Goal: Task Accomplishment & Management: Manage account settings

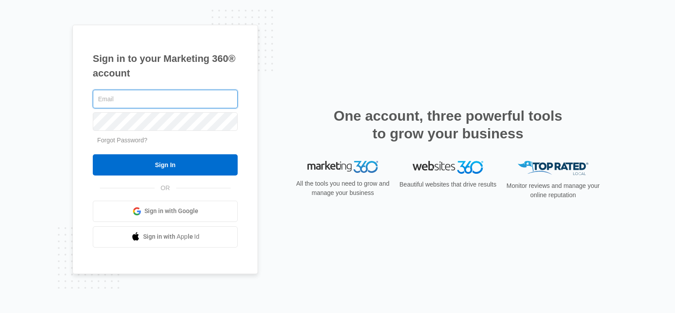
type input "[EMAIL_ADDRESS][DOMAIN_NAME]"
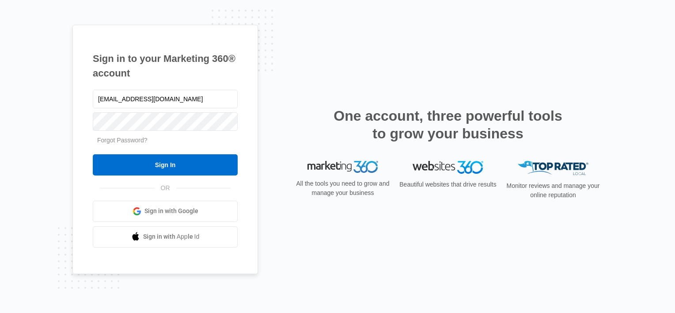
click at [192, 165] on input "Sign In" at bounding box center [165, 164] width 145 height 21
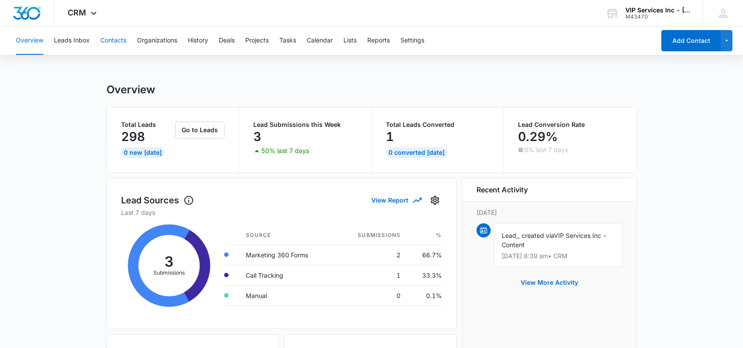
click at [110, 44] on button "Contacts" at bounding box center [113, 41] width 26 height 28
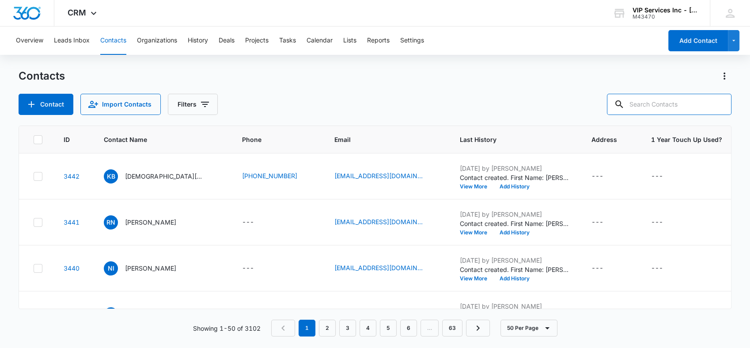
click at [676, 106] on input "text" at bounding box center [669, 104] width 125 height 21
type input "[PERSON_NAME]"
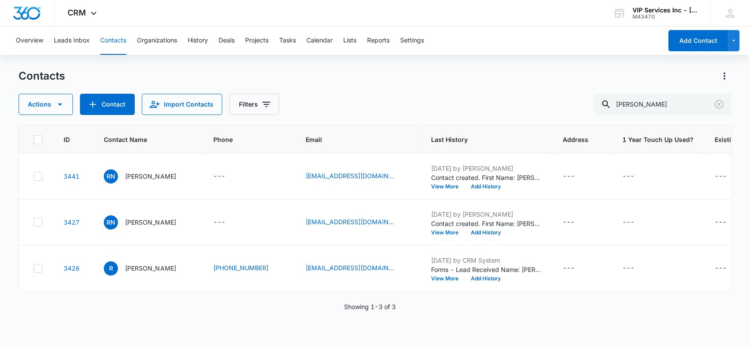
click at [35, 223] on icon at bounding box center [38, 222] width 8 height 8
click at [34, 222] on input "checkbox" at bounding box center [33, 222] width 0 height 0
click at [38, 270] on icon at bounding box center [38, 268] width 8 height 8
click at [34, 268] on input "checkbox" at bounding box center [33, 268] width 0 height 0
drag, startPoint x: 34, startPoint y: 269, endPoint x: 34, endPoint y: 260, distance: 8.8
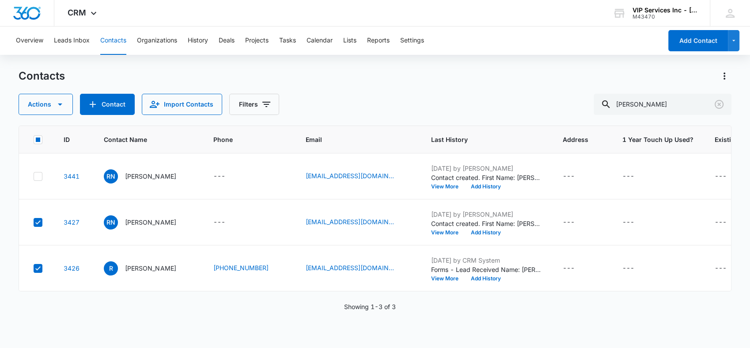
click at [34, 269] on icon at bounding box center [38, 268] width 8 height 8
click at [34, 268] on input "checkbox" at bounding box center [33, 268] width 0 height 0
click at [38, 174] on icon at bounding box center [38, 176] width 8 height 8
click at [34, 176] on input "checkbox" at bounding box center [33, 176] width 0 height 0
click at [51, 110] on button "Actions" at bounding box center [46, 104] width 54 height 21
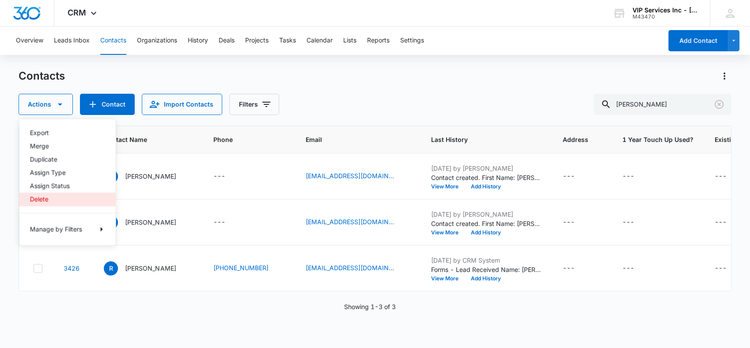
click at [46, 197] on div "Delete" at bounding box center [62, 199] width 65 height 6
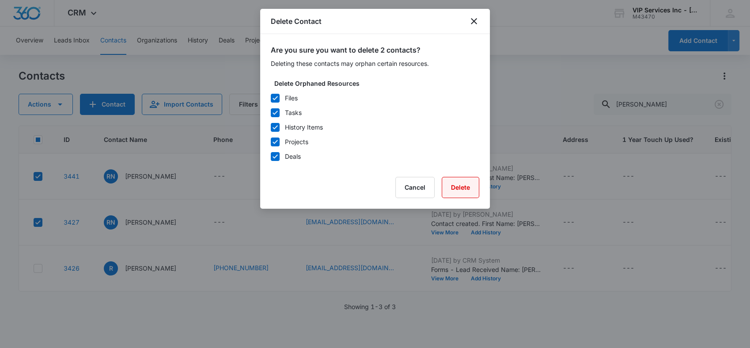
click at [463, 190] on button "Delete" at bounding box center [461, 187] width 38 height 21
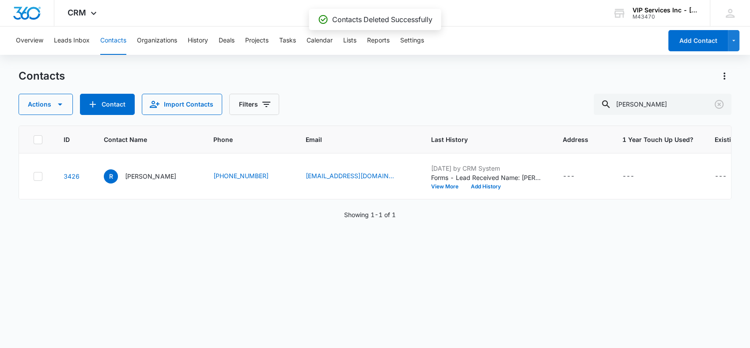
click at [145, 174] on p "[PERSON_NAME]" at bounding box center [150, 175] width 51 height 9
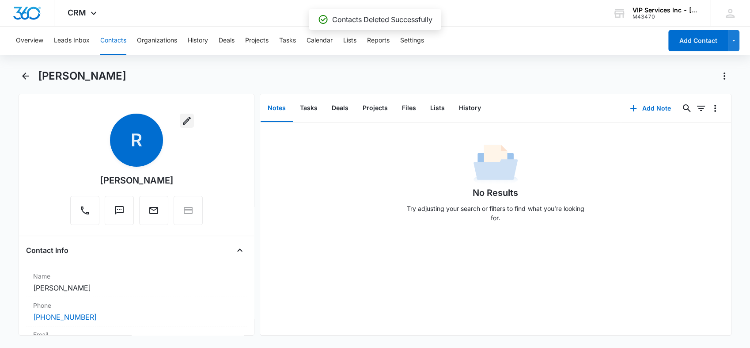
click at [182, 119] on icon "button" at bounding box center [187, 120] width 11 height 11
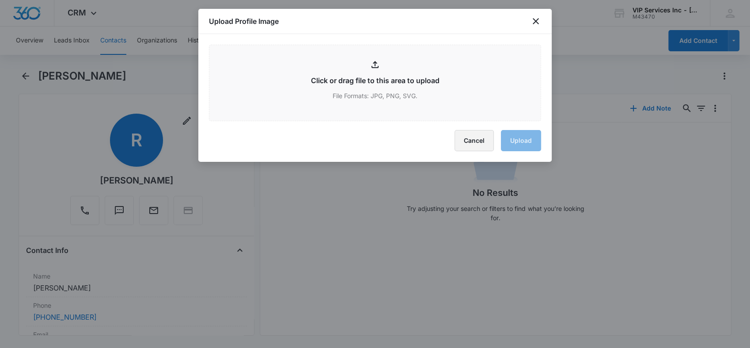
click at [473, 144] on button "Cancel" at bounding box center [474, 140] width 39 height 21
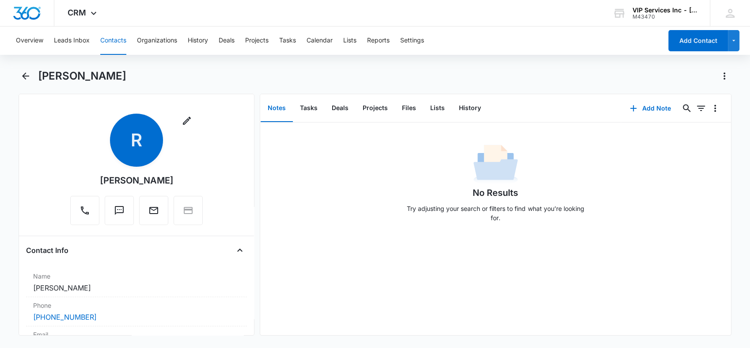
click at [80, 301] on label "Phone" at bounding box center [136, 304] width 207 height 9
click at [80, 287] on dd "Cancel Save Changes [PERSON_NAME]" at bounding box center [136, 287] width 207 height 11
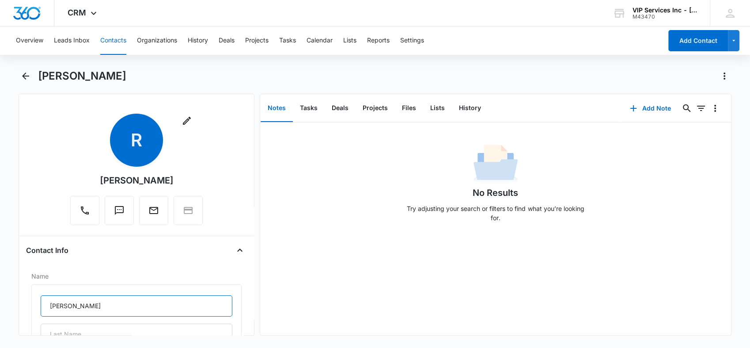
click at [84, 304] on input "[PERSON_NAME]" at bounding box center [137, 305] width 192 height 21
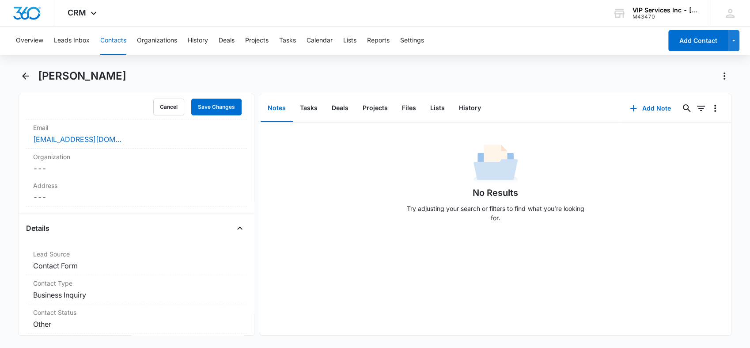
scroll to position [343, 0]
type input "[PERSON_NAME]"
click at [218, 99] on button "Save Changes" at bounding box center [216, 105] width 50 height 17
